Goal: Transaction & Acquisition: Purchase product/service

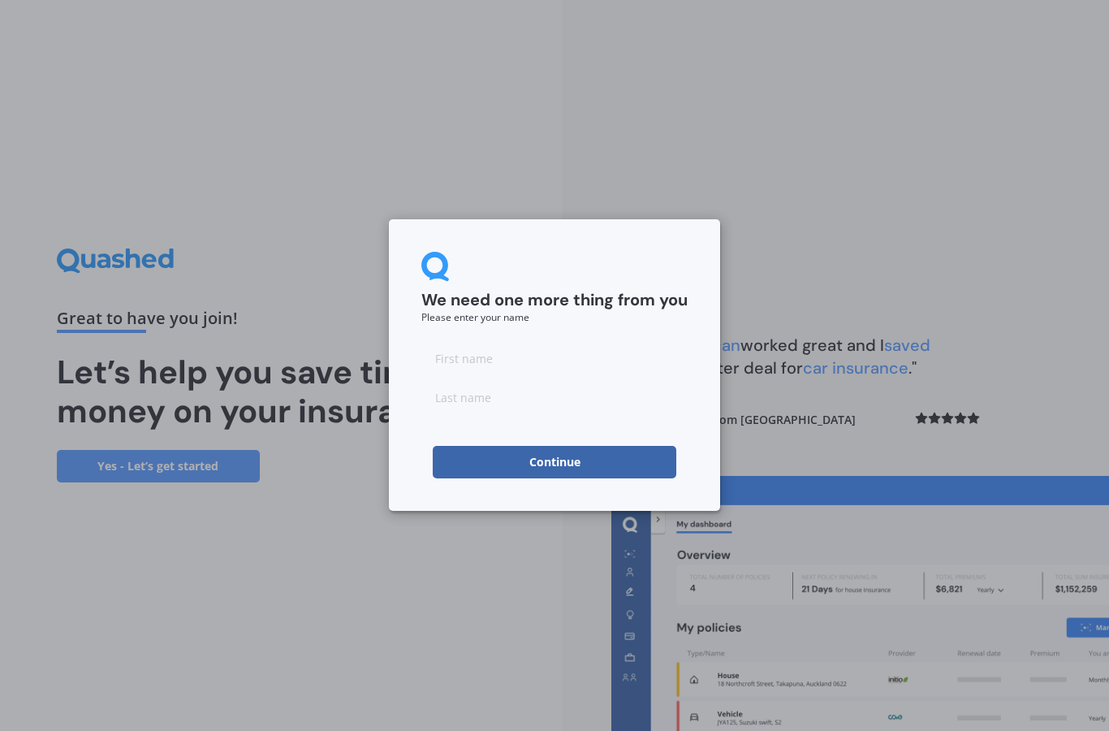
click at [449, 365] on input at bounding box center [554, 358] width 266 height 32
type input "[PERSON_NAME]"
click at [577, 449] on button "Continue" at bounding box center [555, 462] width 244 height 32
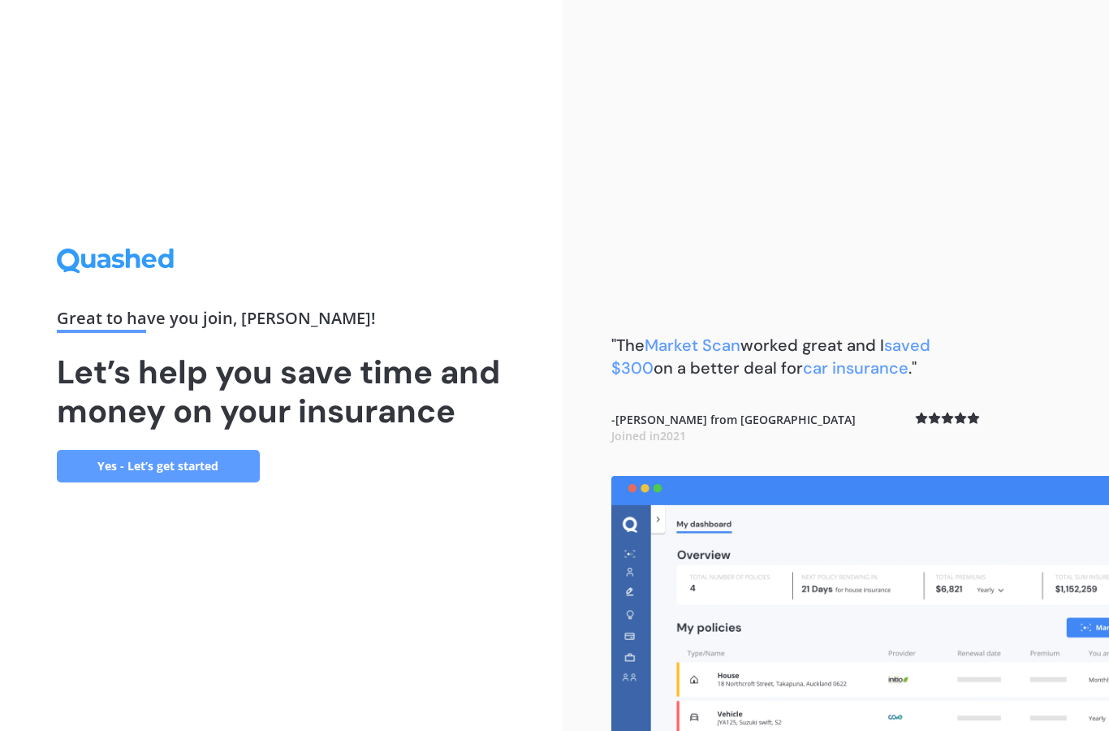
scroll to position [65, 0]
click at [188, 450] on link "Yes - Let’s get started" at bounding box center [158, 466] width 203 height 32
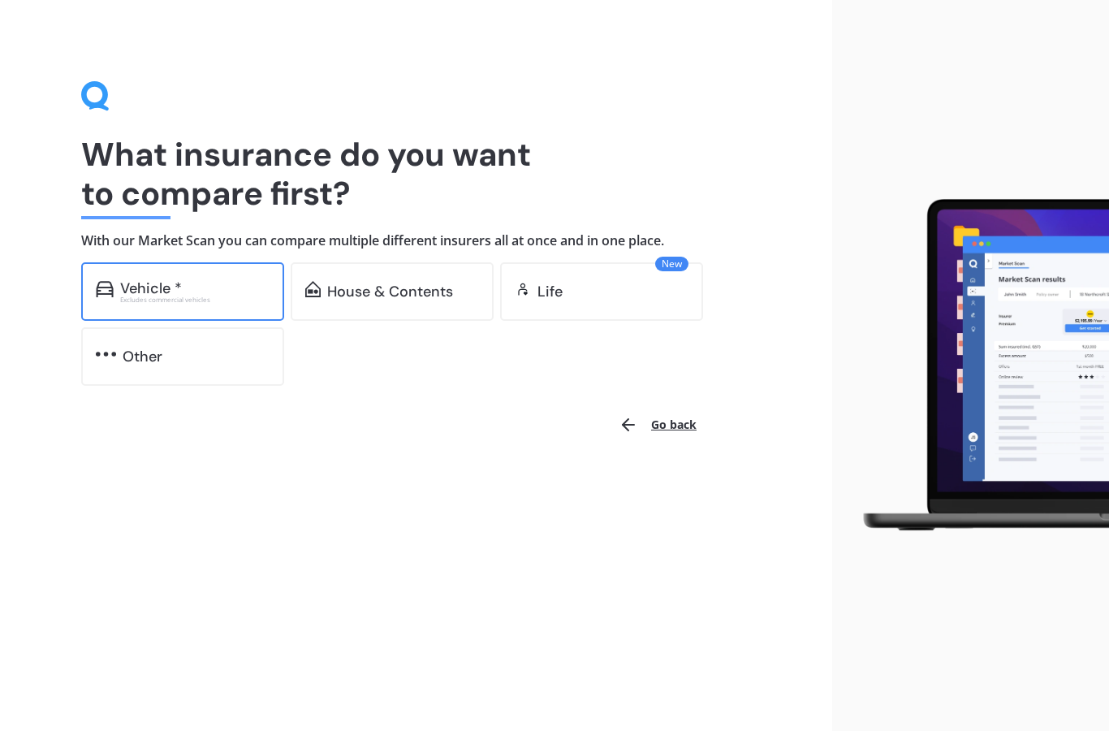
click at [200, 296] on div "Excludes commercial vehicles" at bounding box center [194, 299] width 149 height 6
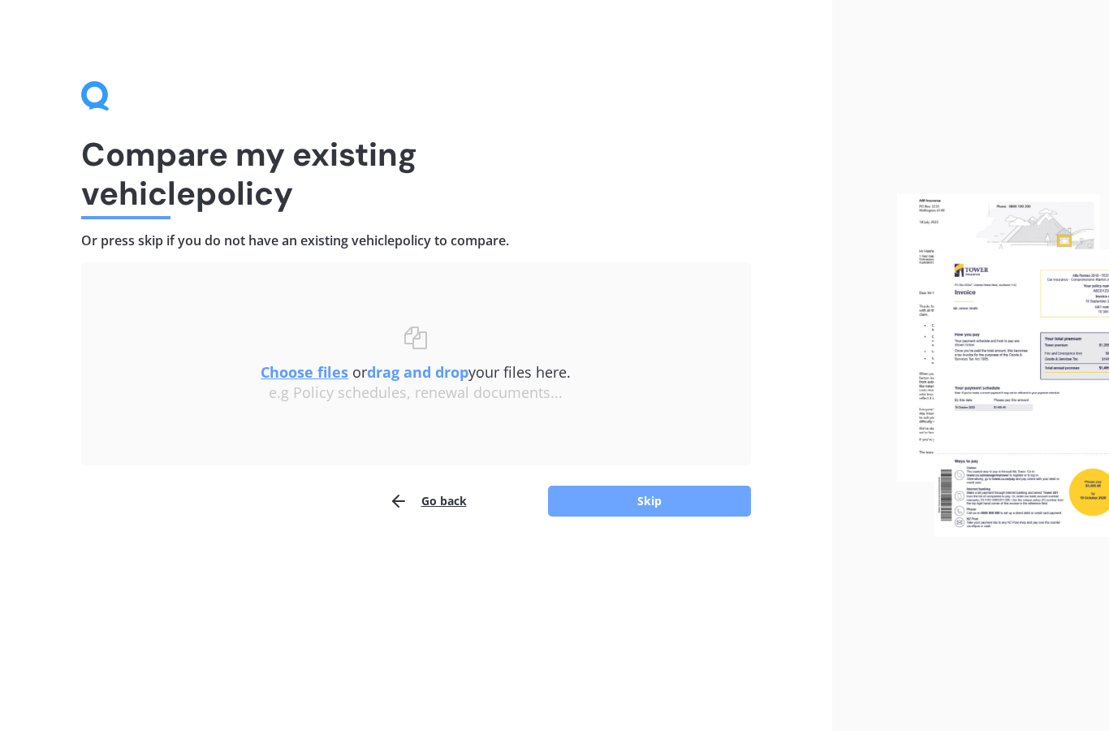
click at [646, 504] on button "Skip" at bounding box center [649, 501] width 203 height 31
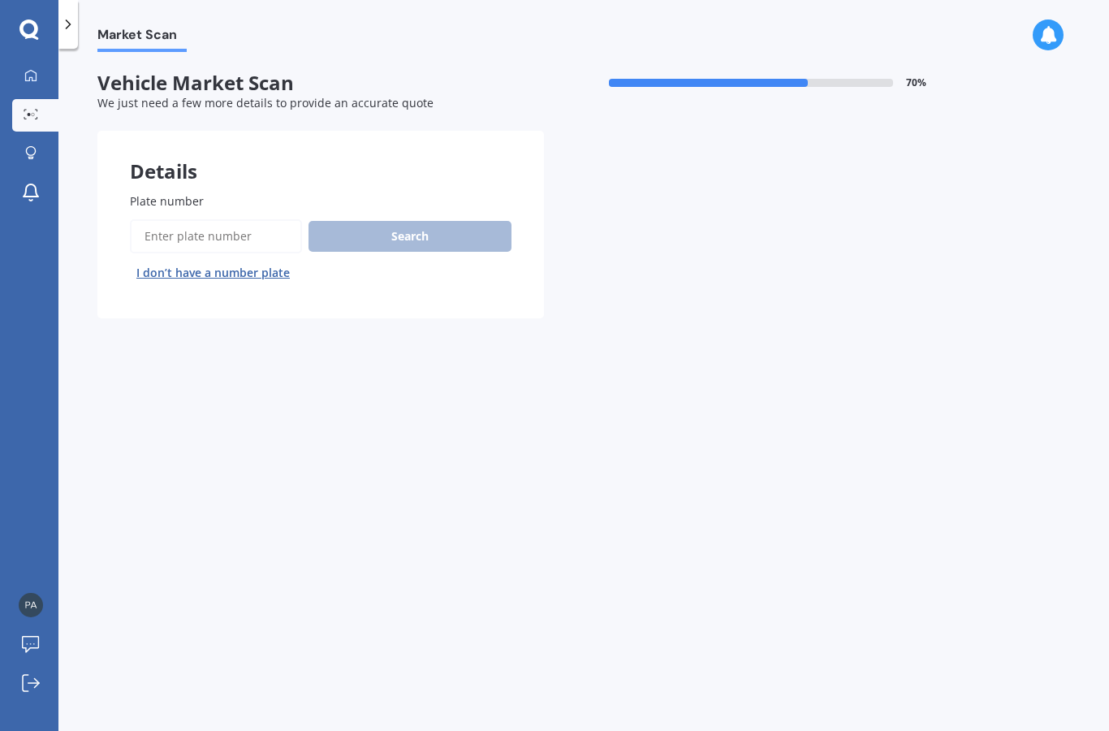
click at [248, 235] on input "Plate number" at bounding box center [216, 236] width 172 height 34
type input "QWF541"
click at [477, 229] on button "Search" at bounding box center [410, 236] width 203 height 31
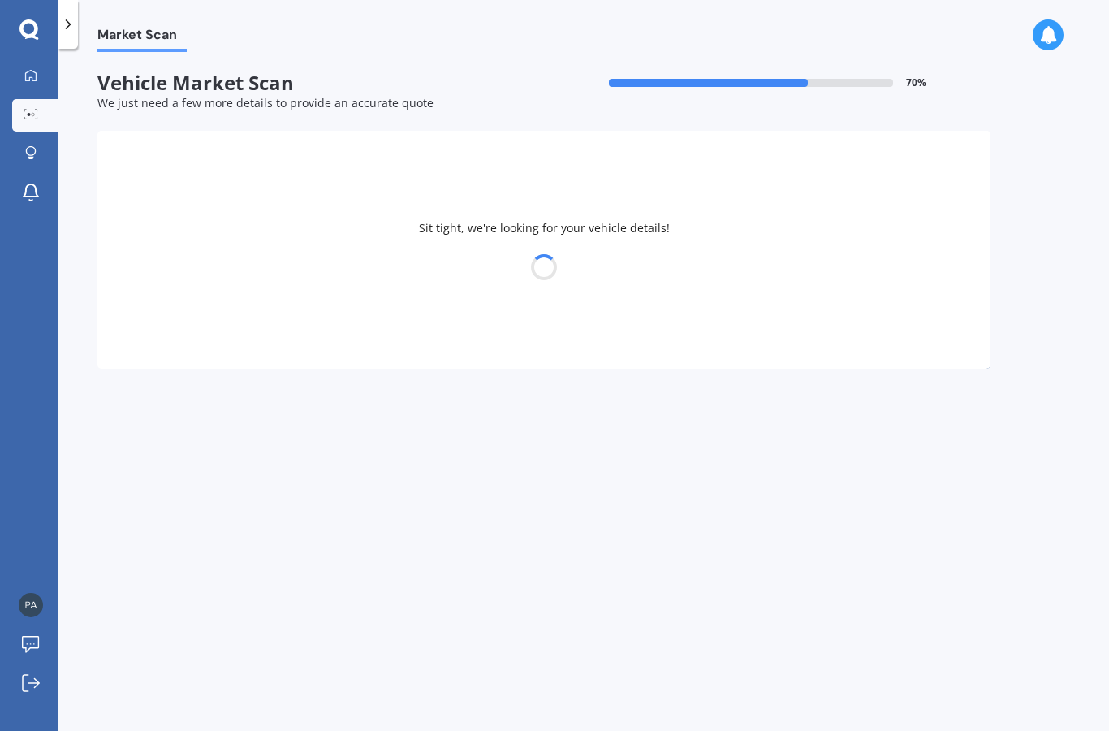
select select "SUBARU"
select select "IMPREZA"
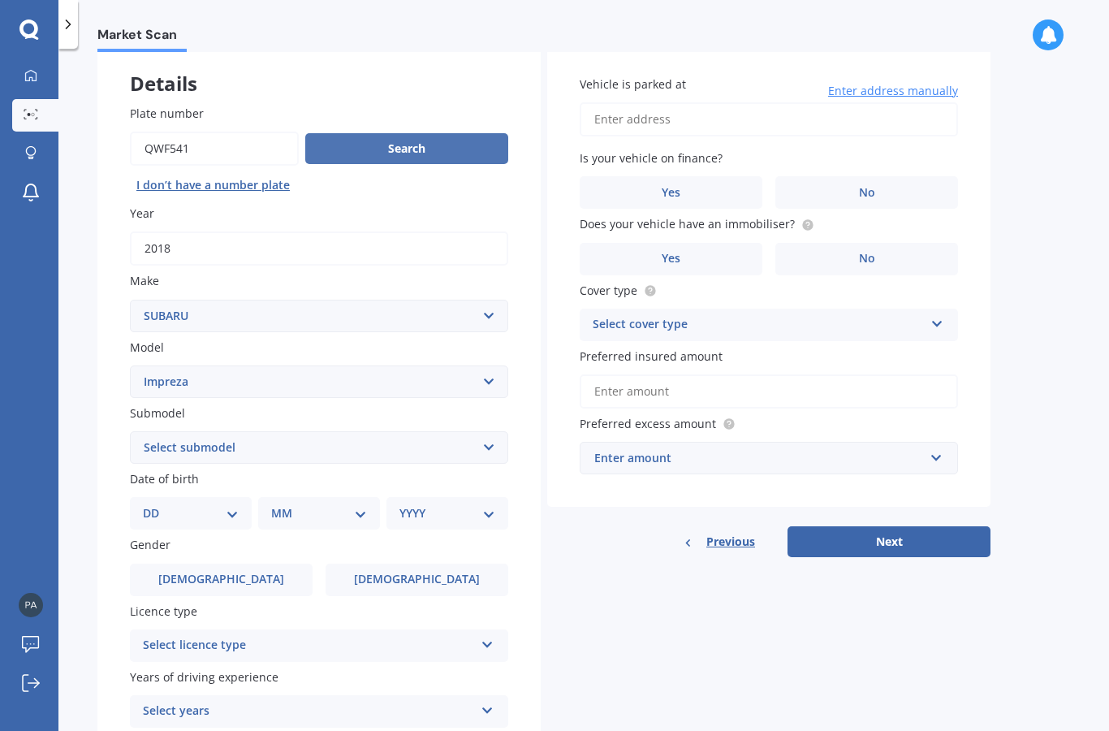
scroll to position [89, 0]
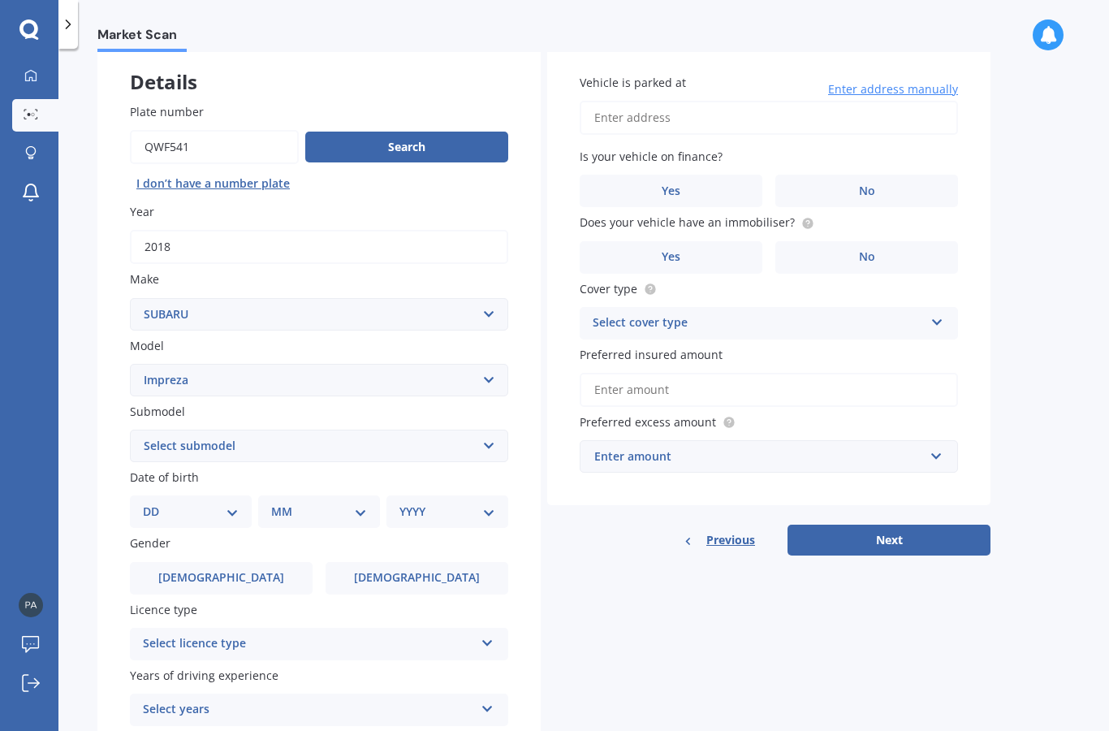
click at [484, 445] on select "Select submodel (All other turbo) 2.0i 2.0i Luxury 2.0i S Edition 2.0R 2.0R Spo…" at bounding box center [319, 446] width 378 height 32
select select "XV PETROL 4WD"
click at [404, 431] on select "Select submodel (All other turbo) 2.0i 2.0i Luxury 2.0i S Edition 2.0R 2.0R Spo…" at bounding box center [319, 446] width 378 height 32
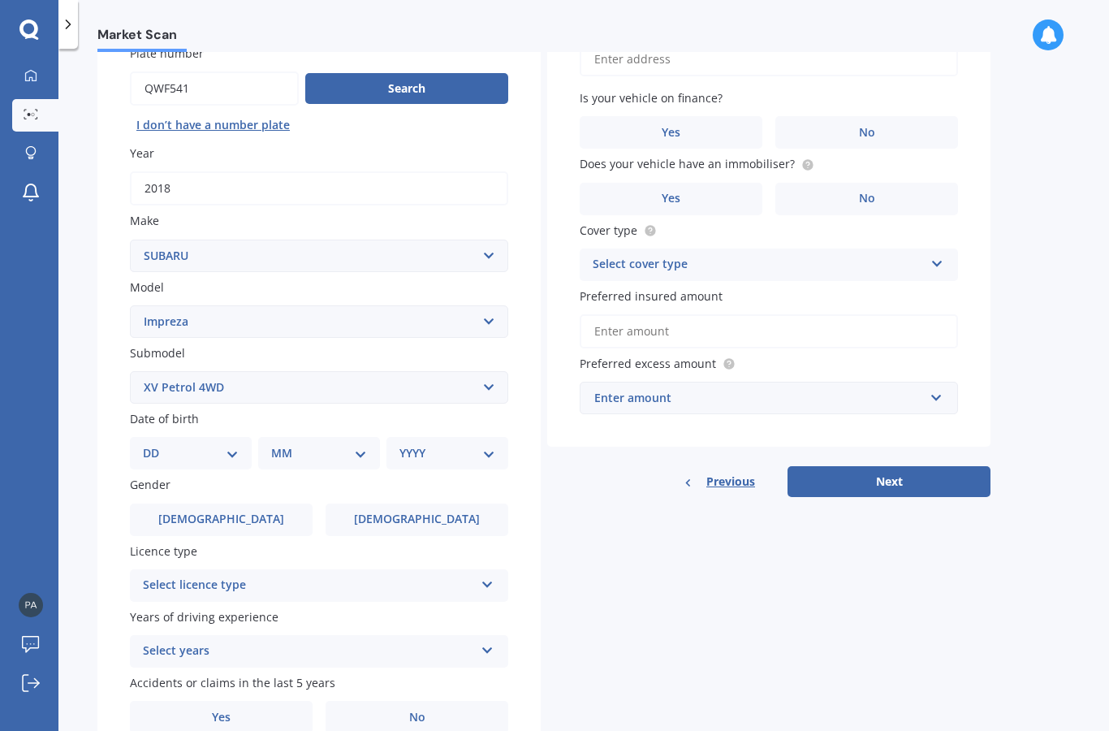
scroll to position [146, 0]
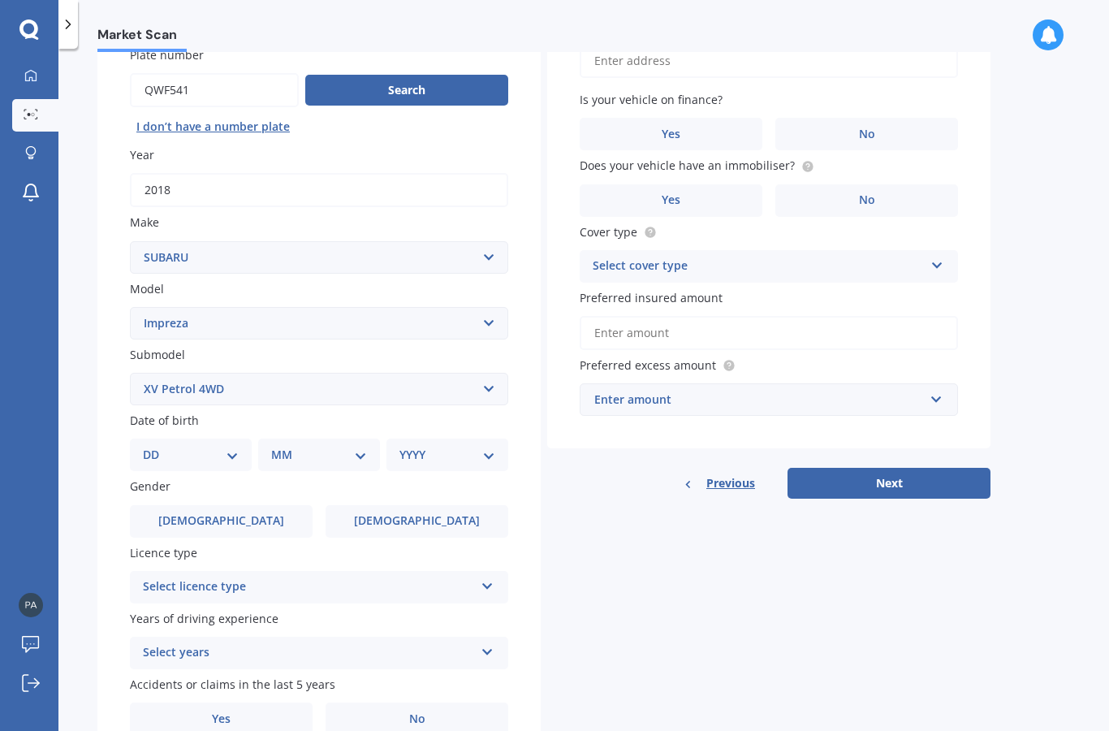
click at [212, 450] on select "DD 01 02 03 04 05 06 07 08 09 10 11 12 13 14 15 16 17 18 19 20 21 22 23 24 25 2…" at bounding box center [191, 455] width 96 height 18
select select "09"
click at [335, 449] on select "MM 01 02 03 04 05 06 07 08 09 10 11 12" at bounding box center [322, 455] width 89 height 18
select select "07"
click at [480, 454] on select "YYYY 2025 2024 2023 2022 2021 2020 2019 2018 2017 2016 2015 2014 2013 2012 2011…" at bounding box center [444, 455] width 89 height 18
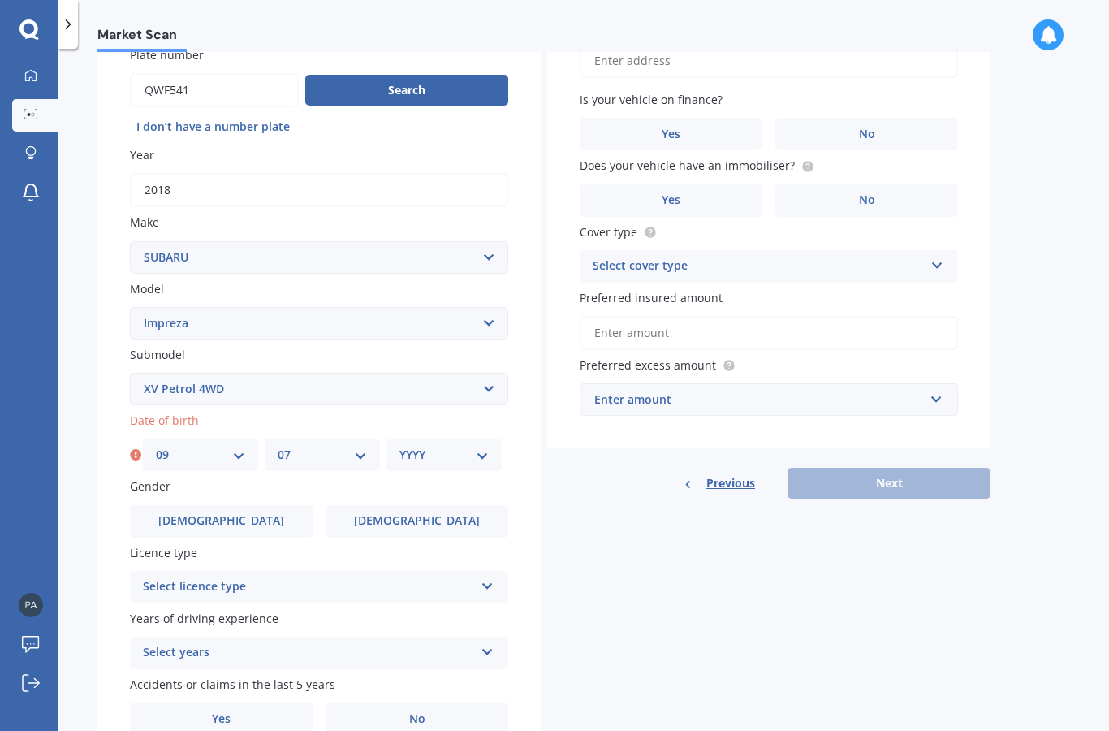
select select "1994"
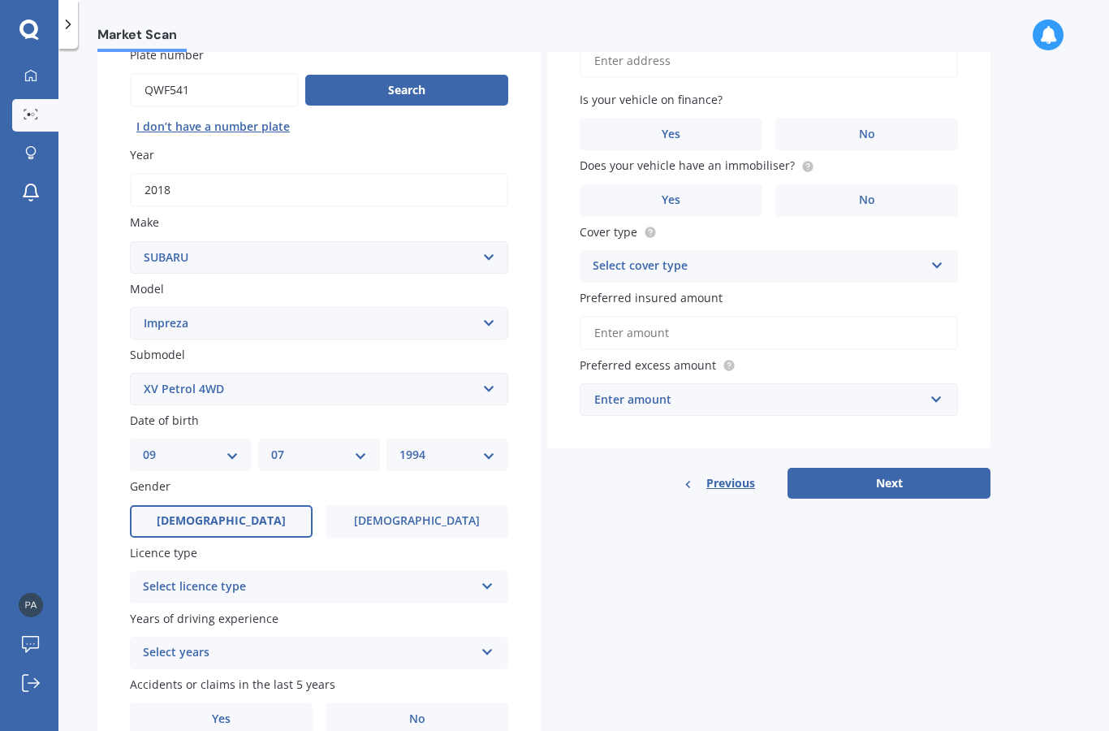
click at [251, 505] on label "[DEMOGRAPHIC_DATA]" at bounding box center [221, 521] width 183 height 32
click at [0, 0] on input "[DEMOGRAPHIC_DATA]" at bounding box center [0, 0] width 0 height 0
click at [404, 577] on div "Select licence type" at bounding box center [308, 586] width 331 height 19
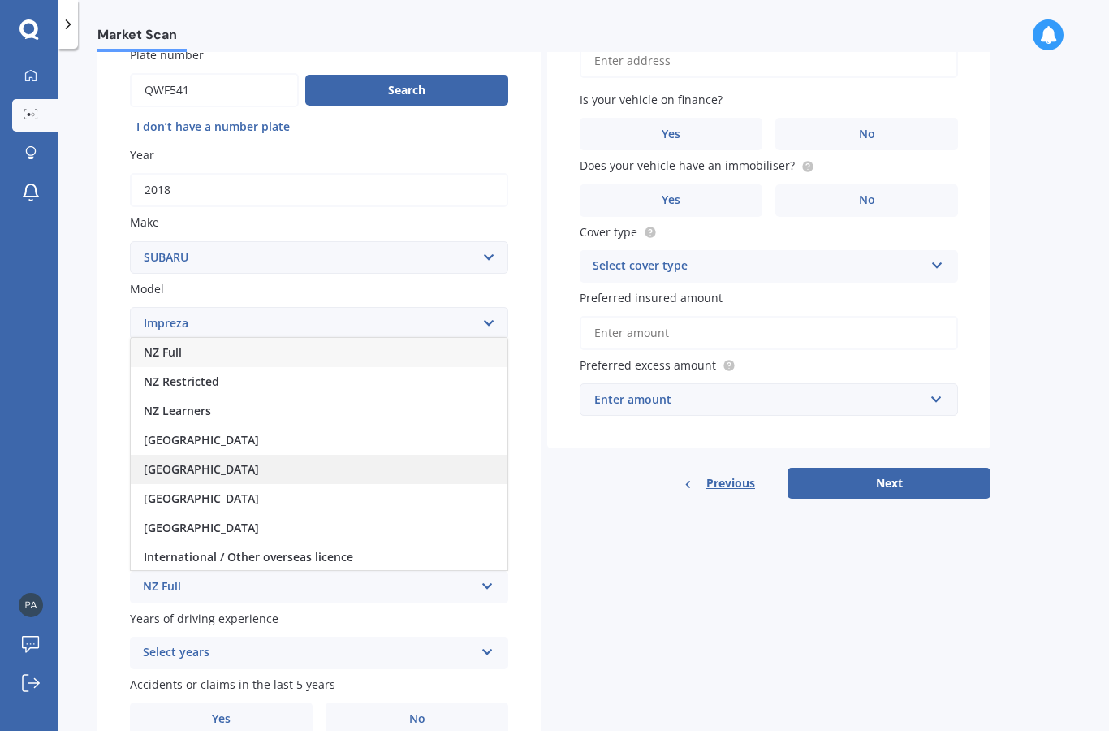
click at [332, 455] on div "[GEOGRAPHIC_DATA]" at bounding box center [319, 469] width 377 height 29
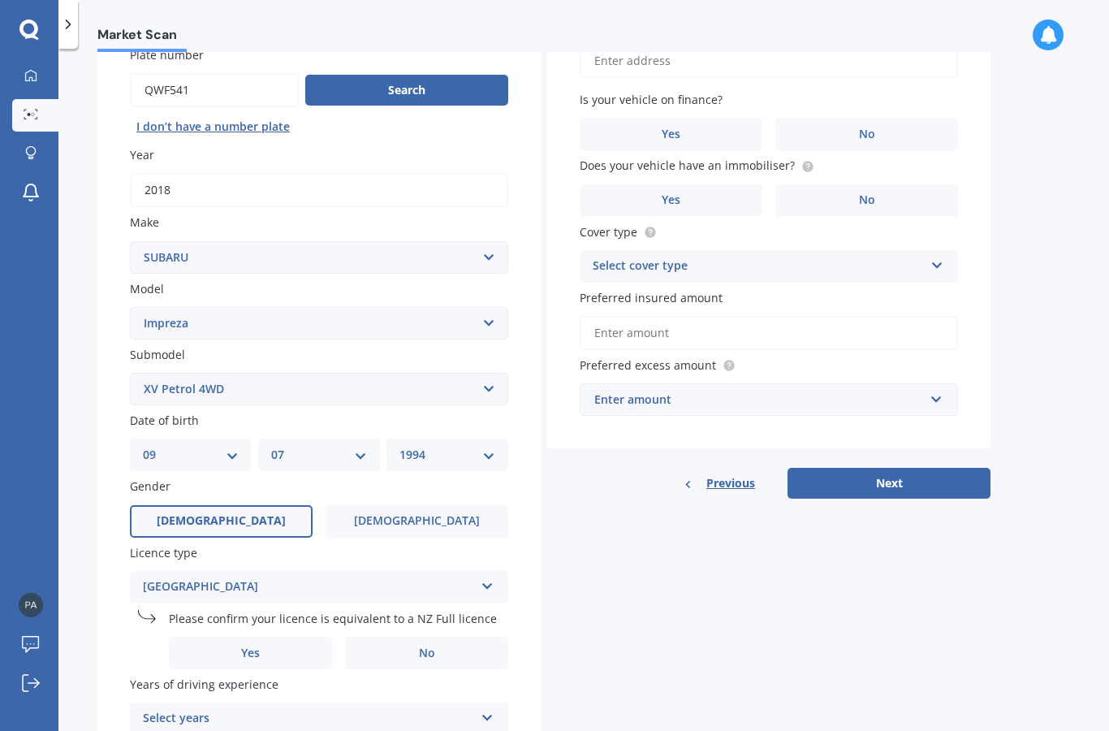
click at [313, 577] on div "[GEOGRAPHIC_DATA]" at bounding box center [308, 586] width 331 height 19
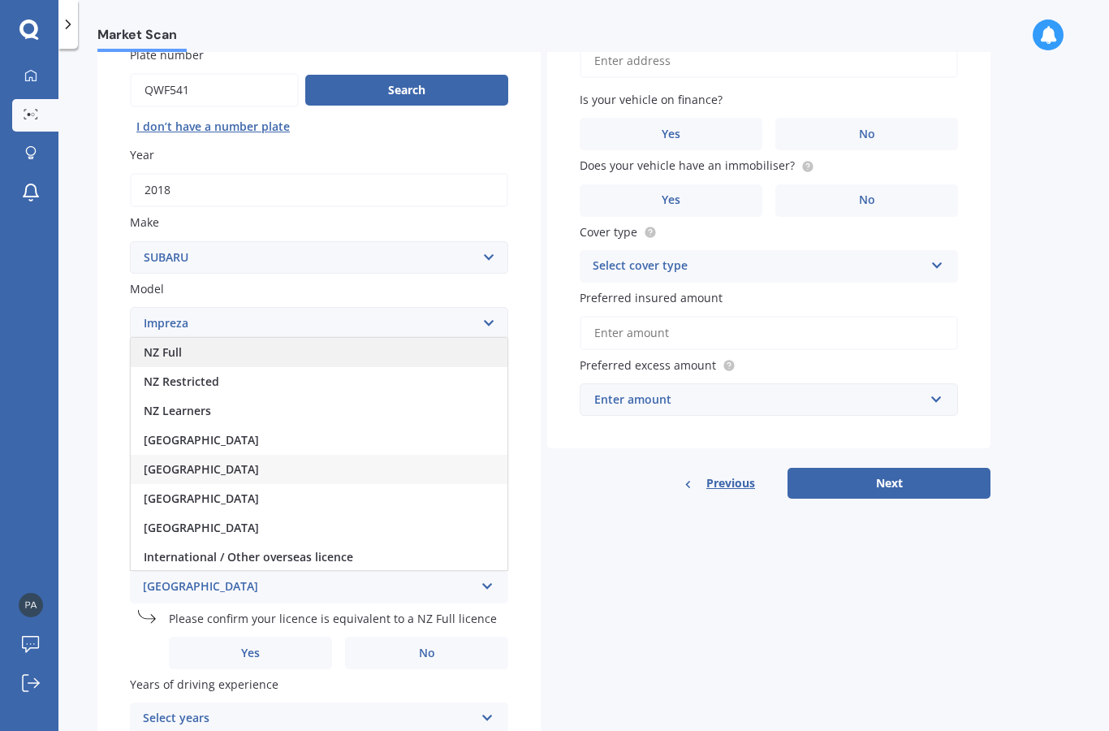
click at [262, 338] on div "NZ Full" at bounding box center [319, 352] width 377 height 29
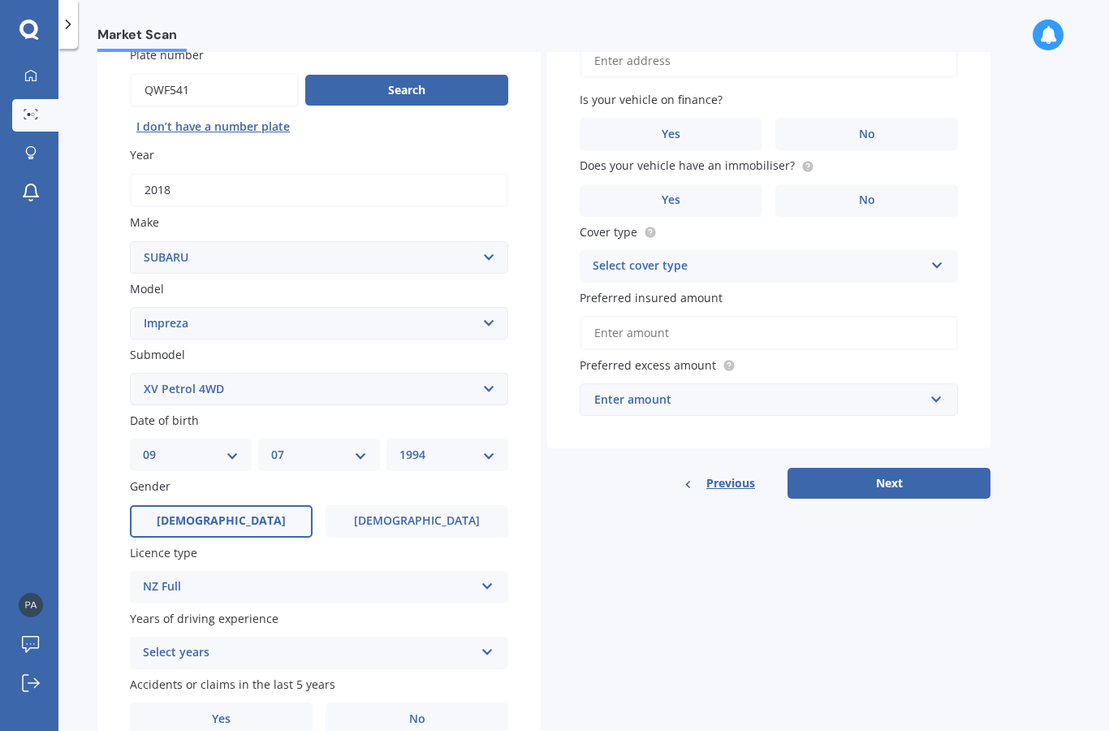
click at [369, 643] on div "Select years" at bounding box center [308, 652] width 331 height 19
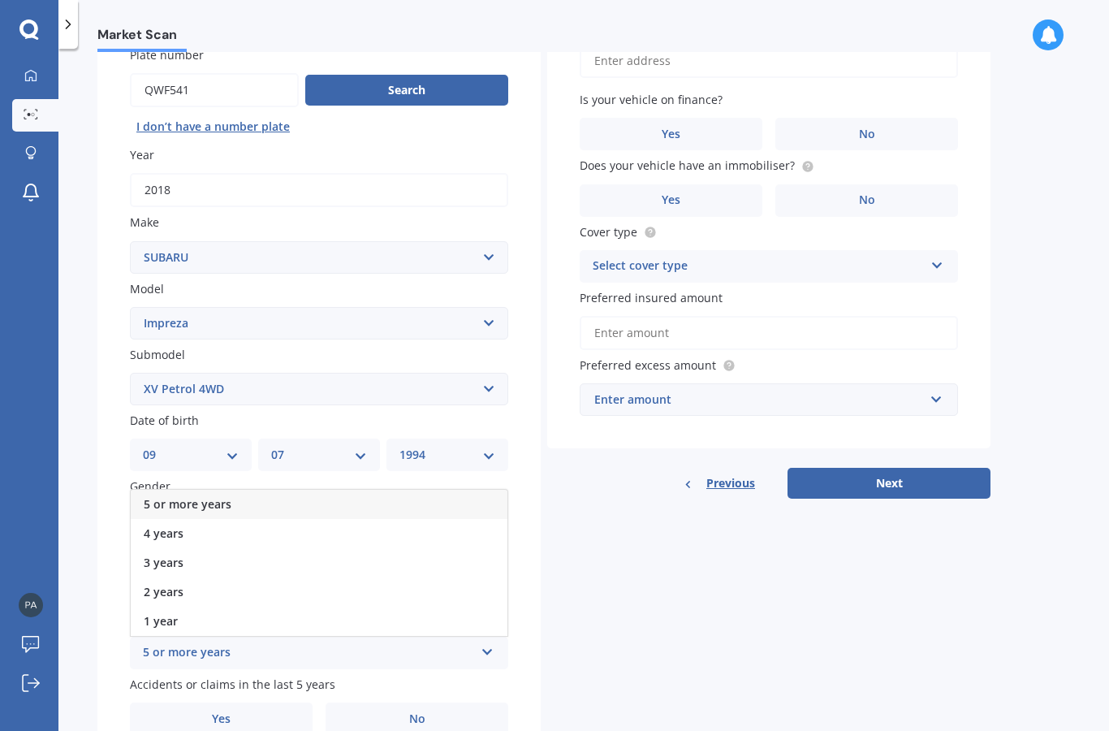
click at [425, 490] on div "5 or more years" at bounding box center [319, 504] width 377 height 29
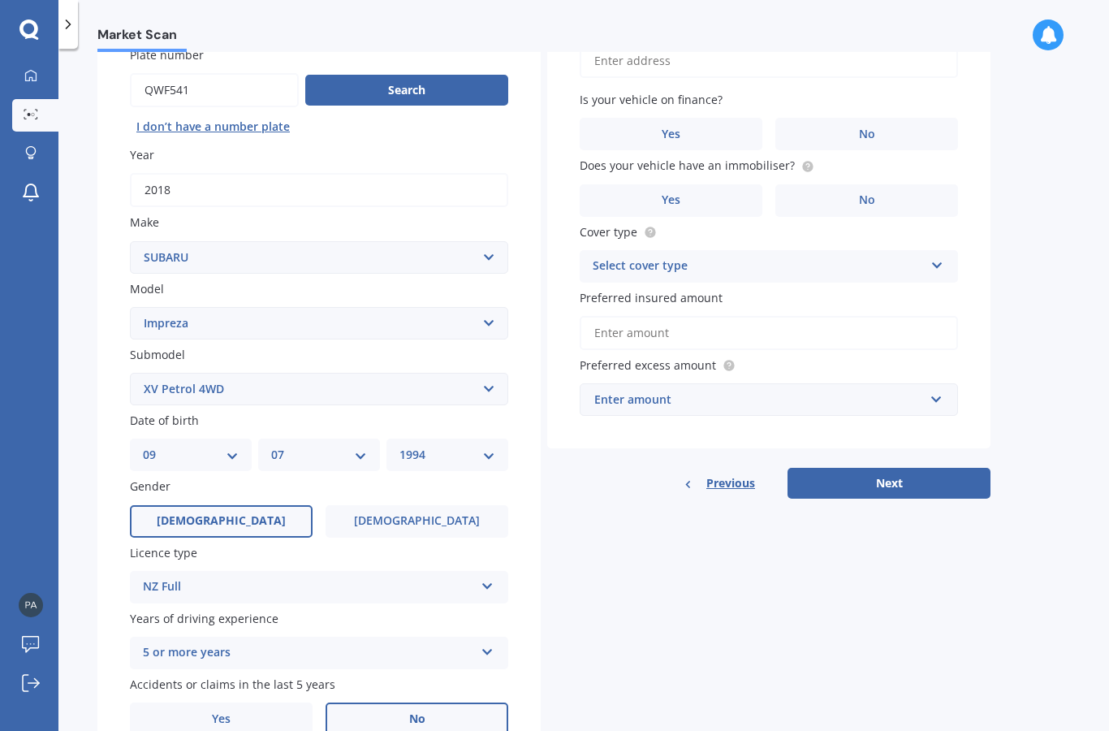
click at [381, 702] on label "No" at bounding box center [417, 718] width 183 height 32
click at [0, 0] on input "No" at bounding box center [0, 0] width 0 height 0
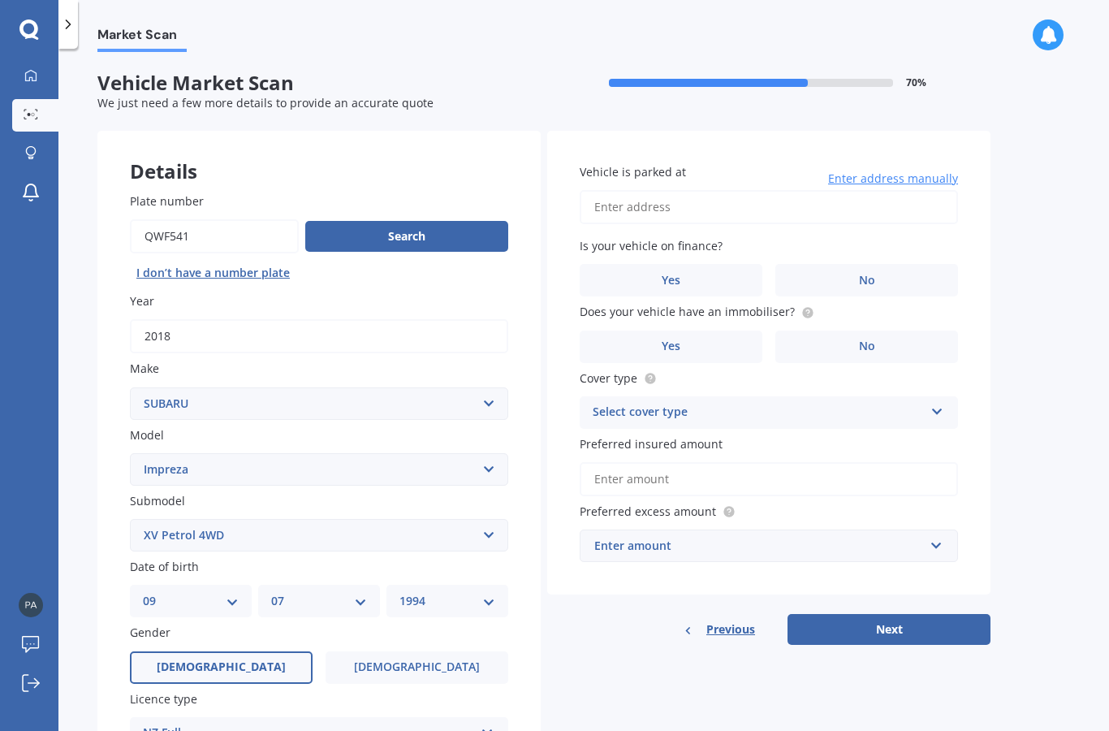
scroll to position [0, 0]
click at [890, 190] on input "Vehicle is parked at" at bounding box center [769, 207] width 378 height 34
type input "[STREET_ADDRESS]"
click at [924, 264] on label "No" at bounding box center [867, 280] width 183 height 32
click at [0, 0] on input "No" at bounding box center [0, 0] width 0 height 0
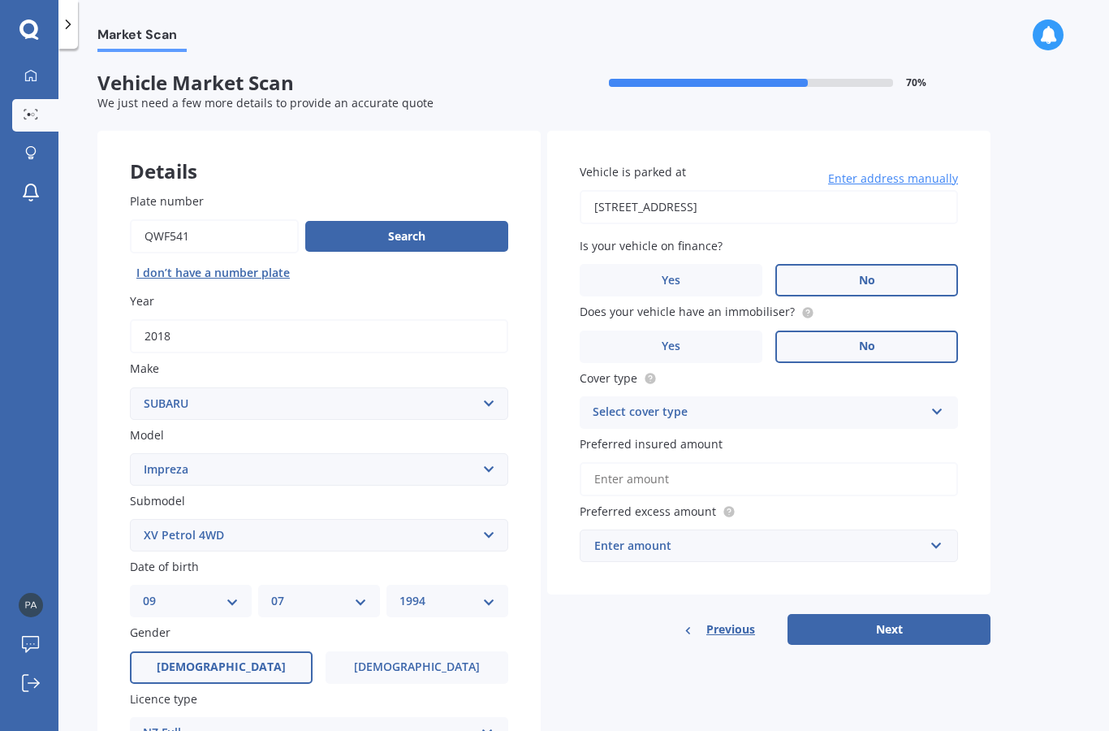
click at [883, 331] on label "No" at bounding box center [867, 347] width 183 height 32
click at [0, 0] on input "No" at bounding box center [0, 0] width 0 height 0
click at [789, 403] on div "Select cover type" at bounding box center [758, 412] width 331 height 19
click at [757, 430] on div "Comprehensive" at bounding box center [769, 444] width 377 height 29
click at [751, 462] on input "Preferred insured amount" at bounding box center [769, 479] width 378 height 34
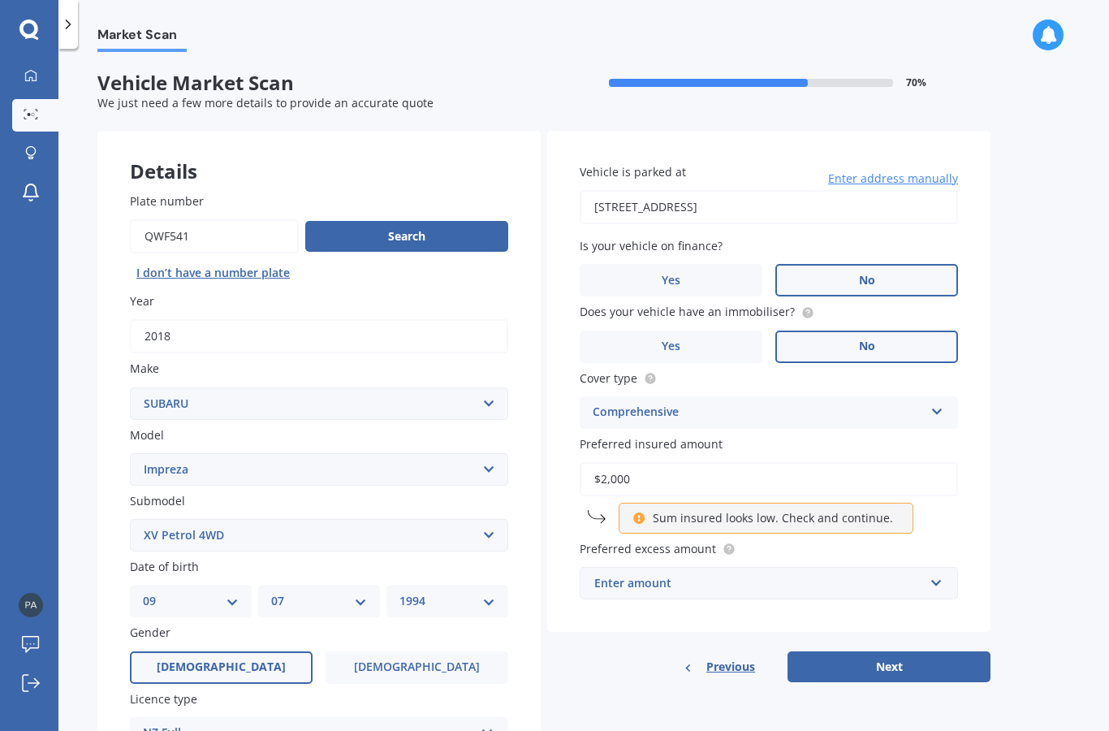
type input "$20,000"
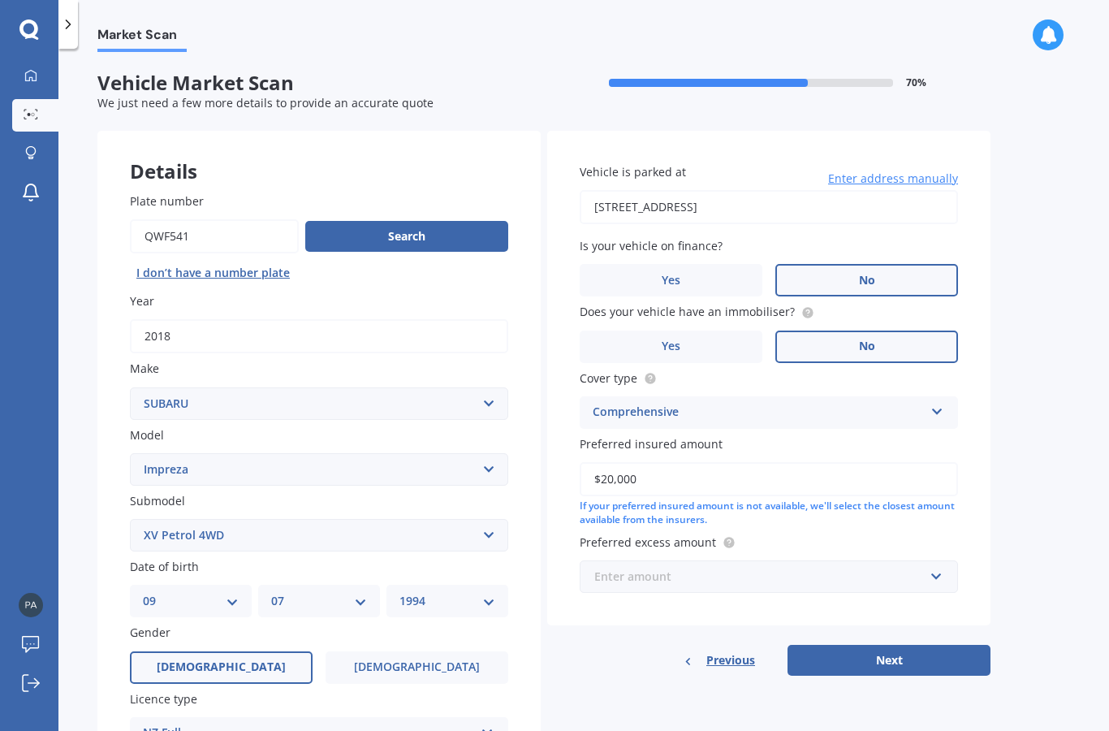
click at [896, 561] on input "text" at bounding box center [763, 576] width 364 height 31
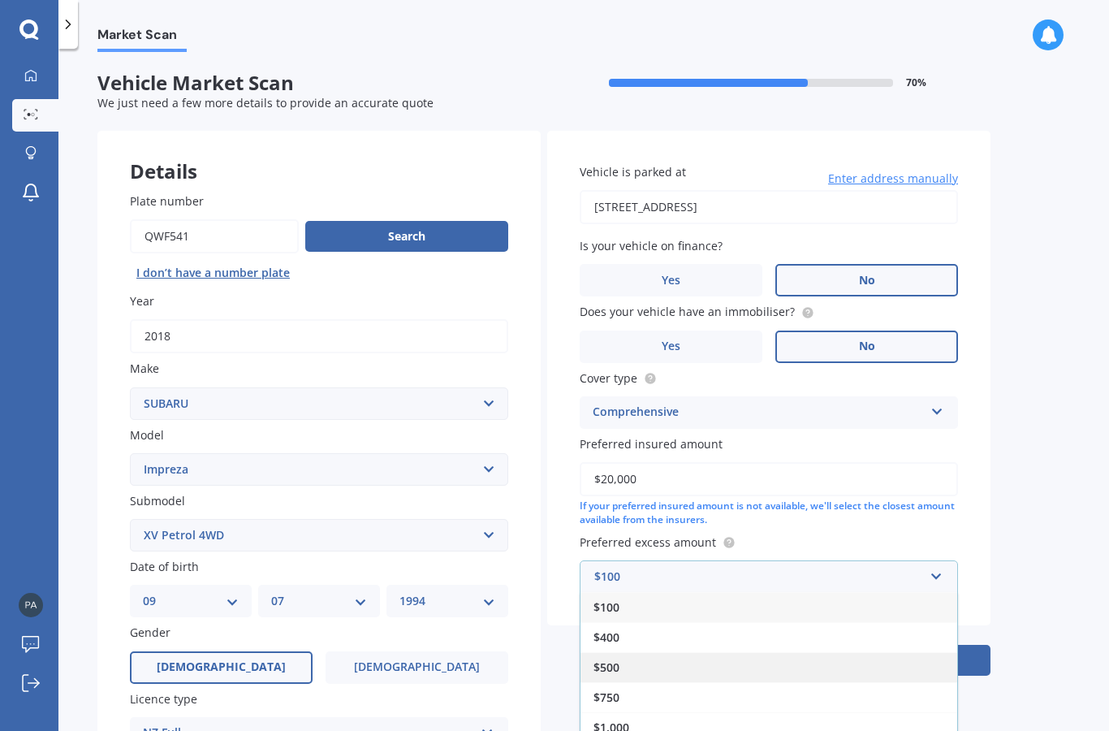
click at [839, 652] on div "$500" at bounding box center [769, 667] width 377 height 30
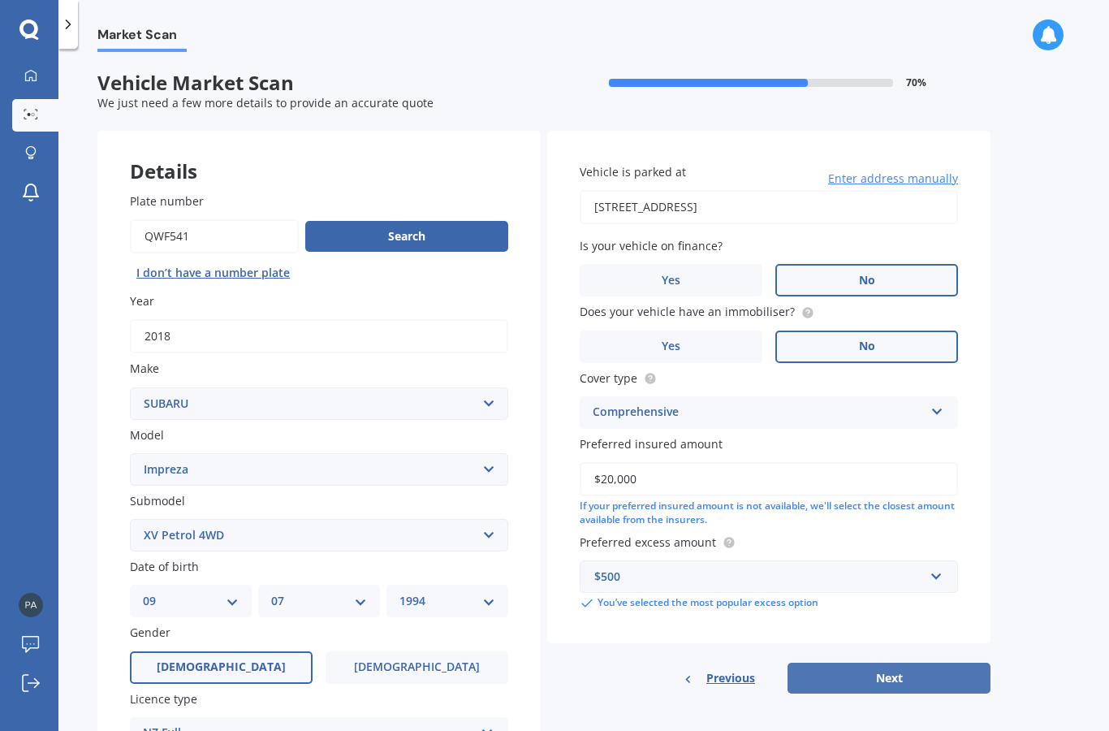
click at [927, 663] on button "Next" at bounding box center [889, 678] width 203 height 31
select select "09"
select select "07"
select select "1994"
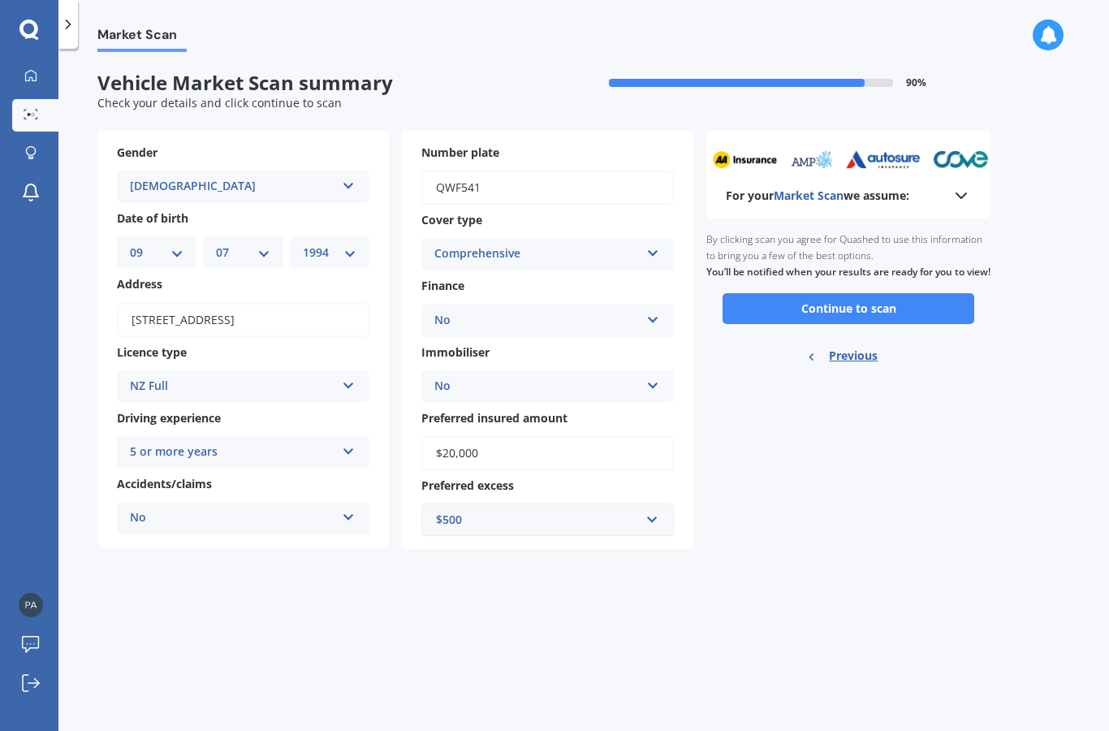
click at [858, 344] on span "Previous" at bounding box center [853, 356] width 49 height 24
select select "SUBARU"
select select "IMPREZA"
select select "XV PETROL 4WD"
select select "09"
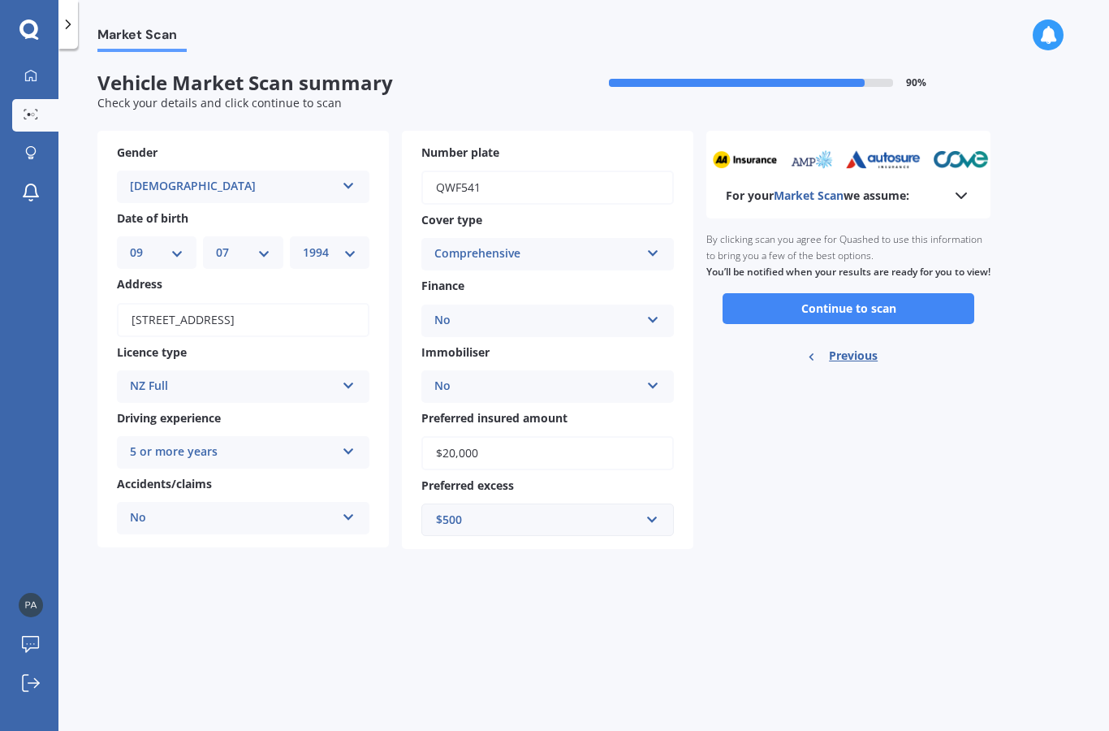
select select "07"
select select "1994"
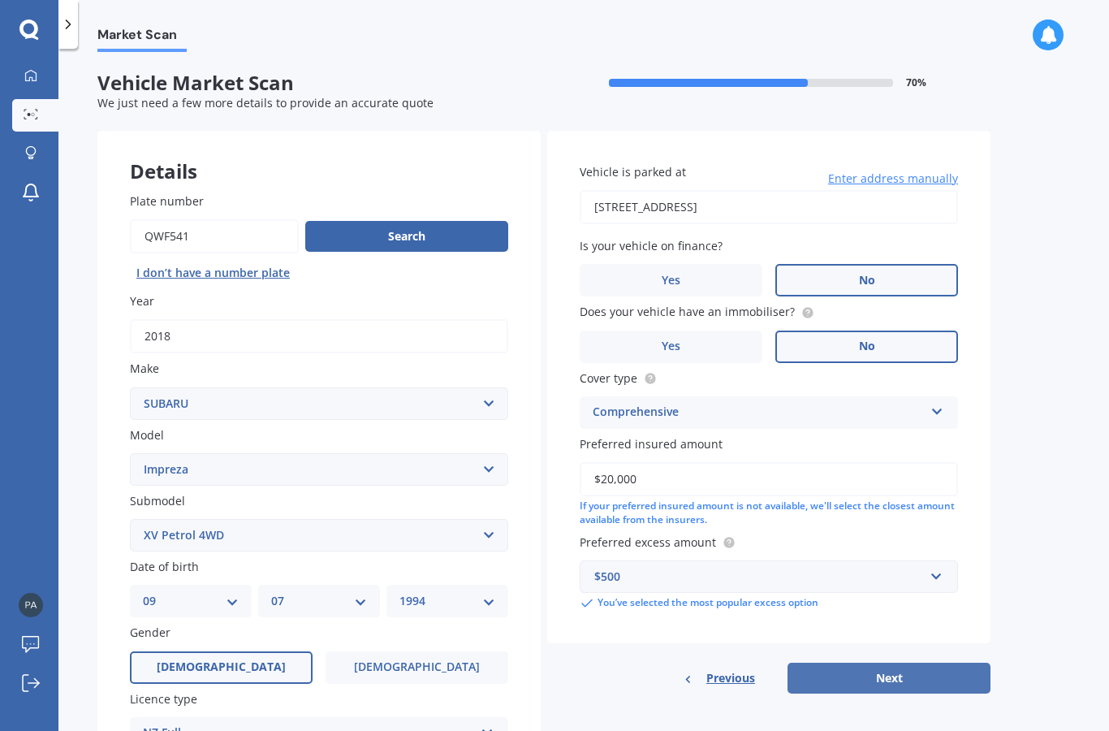
click at [953, 680] on button "Next" at bounding box center [889, 678] width 203 height 31
select select "09"
select select "07"
select select "1994"
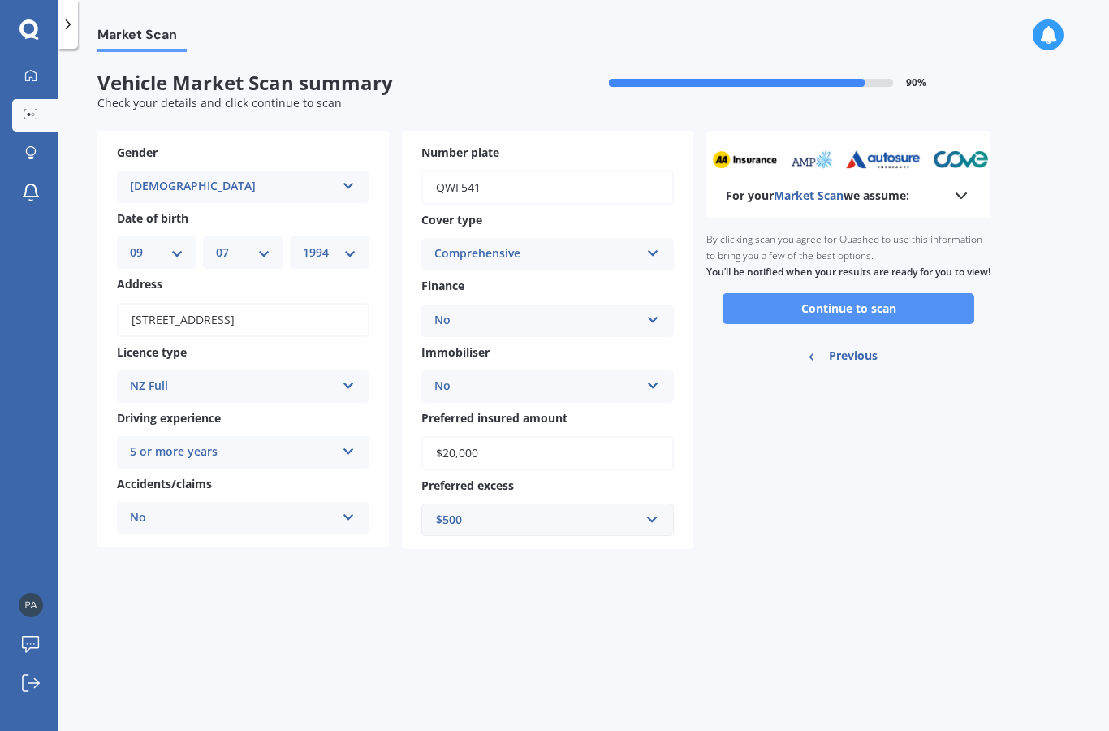
click at [919, 320] on button "Continue to scan" at bounding box center [849, 308] width 252 height 31
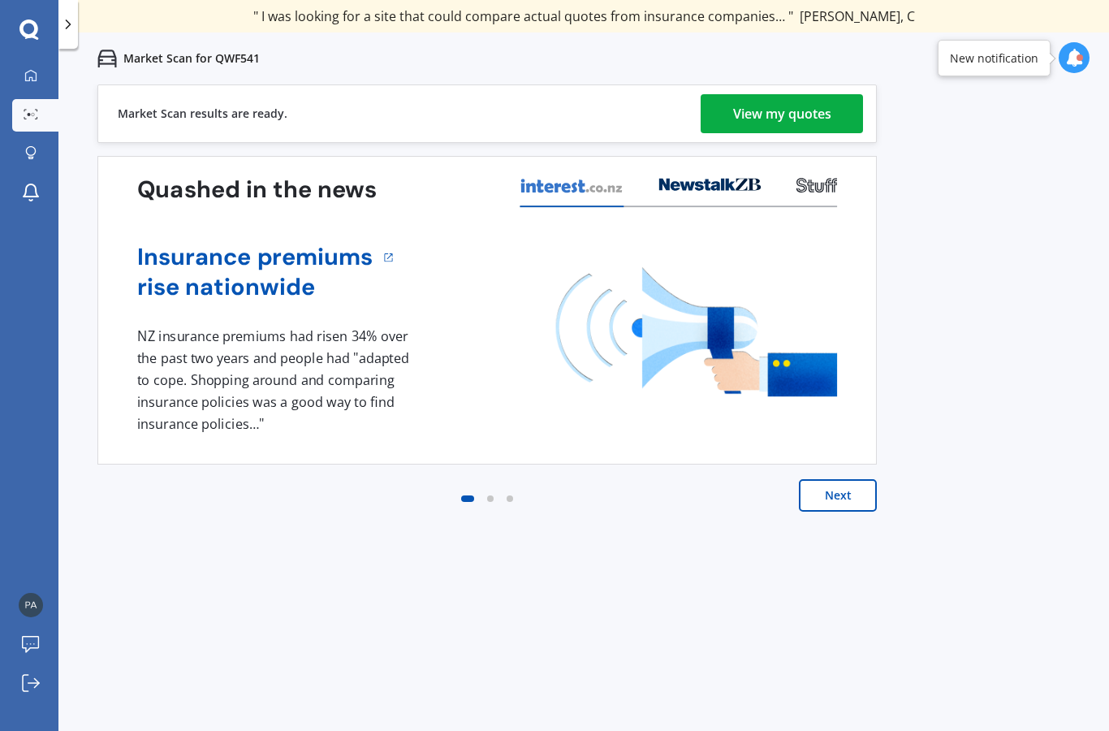
click at [815, 109] on div "View my quotes" at bounding box center [782, 113] width 98 height 39
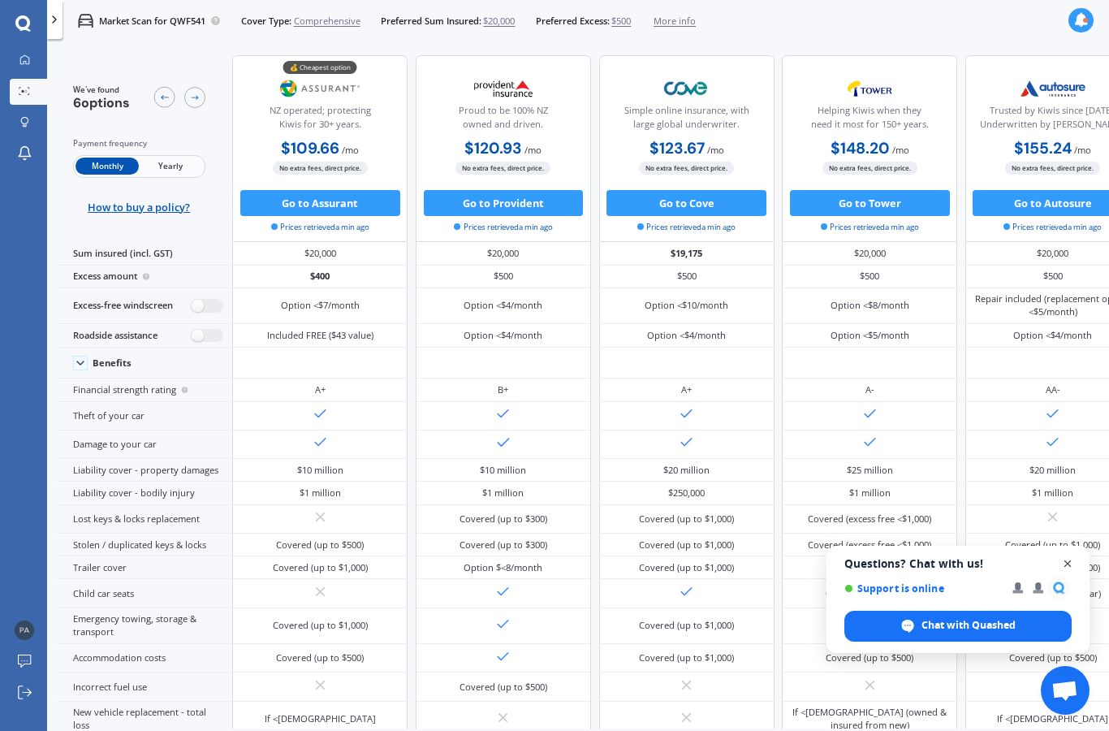
click at [1066, 566] on span "Close chat" at bounding box center [1068, 564] width 20 height 20
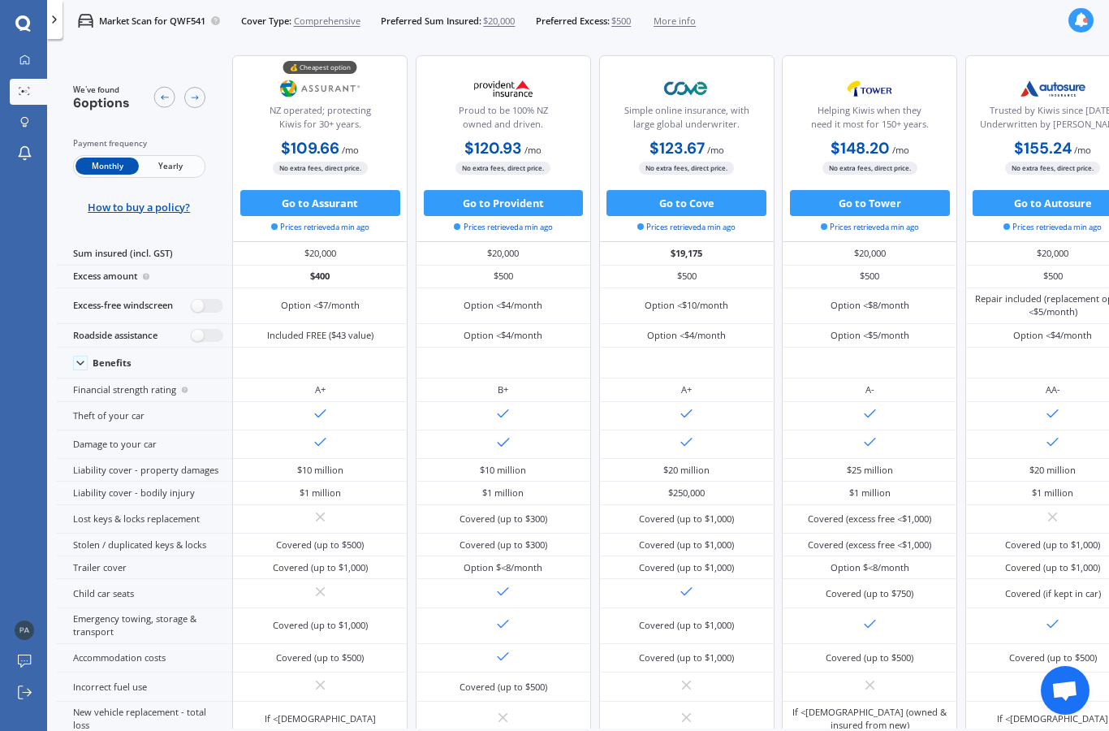
click at [179, 172] on span "Yearly" at bounding box center [170, 166] width 63 height 17
